Goal: Information Seeking & Learning: Learn about a topic

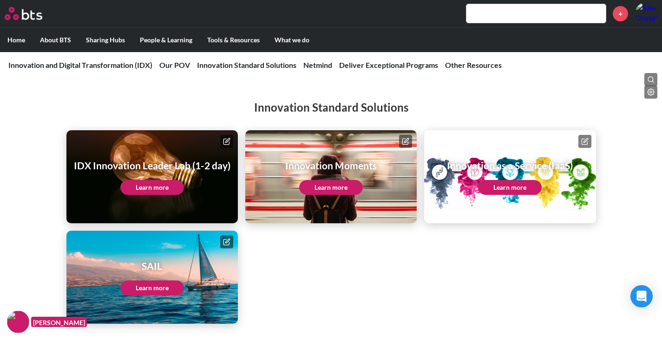
scroll to position [1080, 0]
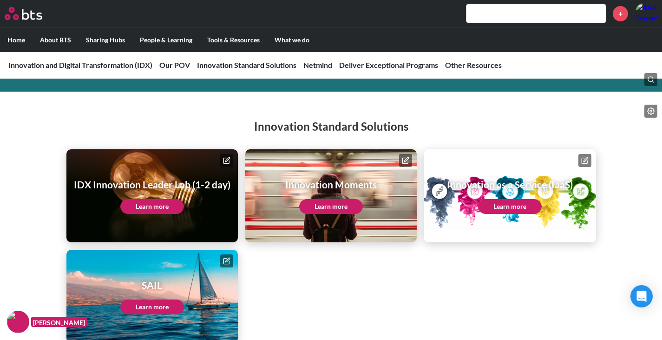
click at [165, 208] on link "Learn more" at bounding box center [152, 206] width 64 height 15
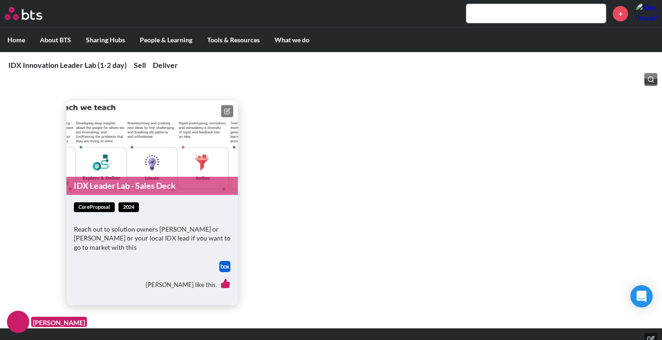
scroll to position [434, 0]
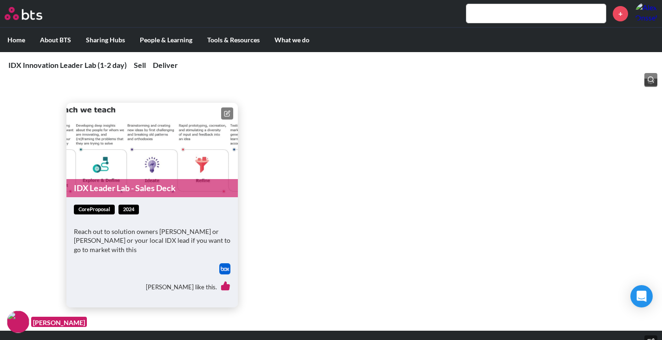
click at [144, 203] on div "coreProposal 2024 Reach out to solution owners Massimo Pernicone or Erin Schnai…" at bounding box center [151, 252] width 171 height 110
click at [160, 179] on link "IDX Leader Lab - Sales Deck" at bounding box center [151, 188] width 171 height 18
